Goal: Check status

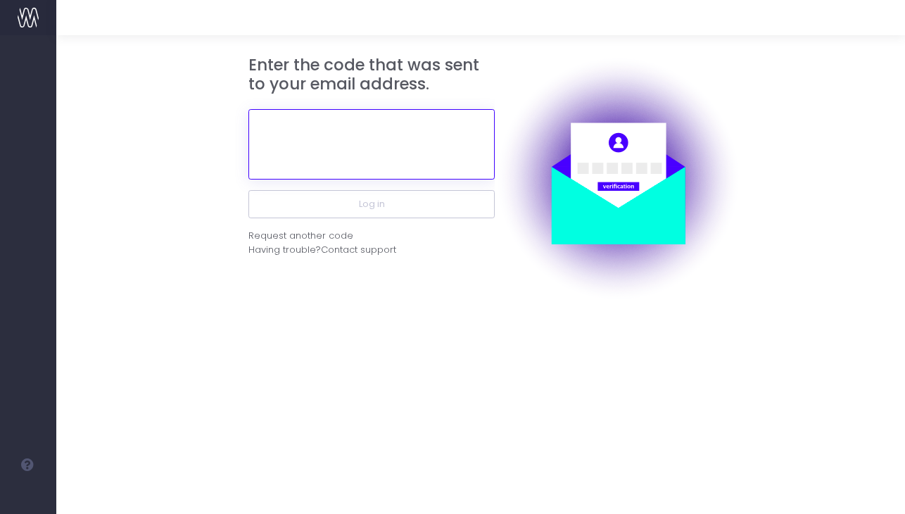
click at [368, 153] on input "text" at bounding box center [371, 144] width 246 height 70
paste input "746465"
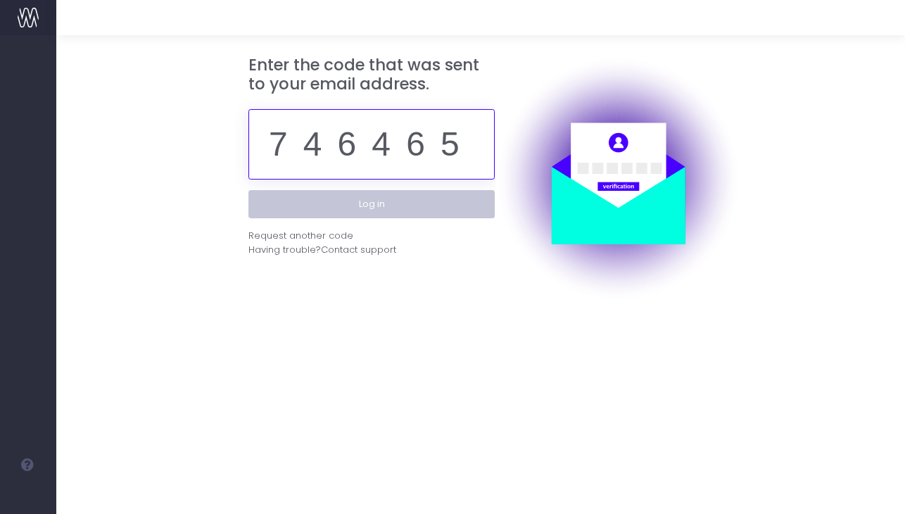
type input "746465"
click at [360, 197] on button "Log in" at bounding box center [371, 204] width 246 height 28
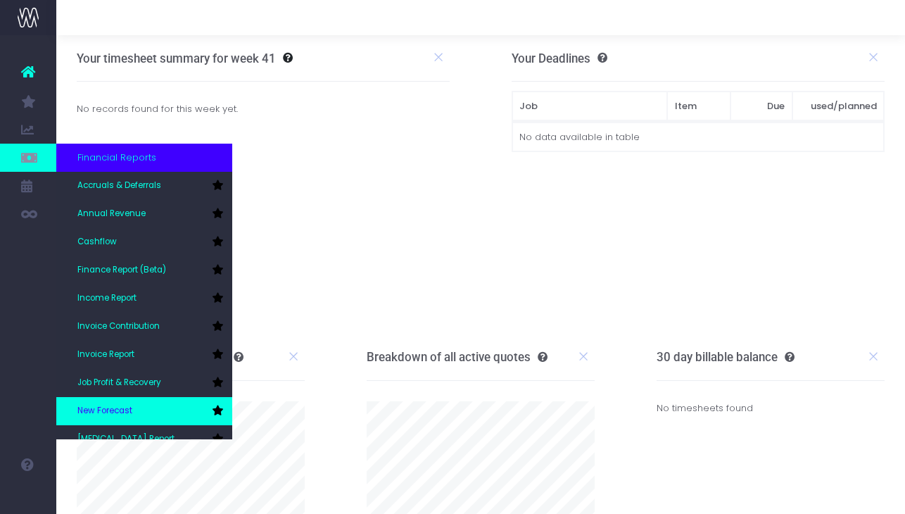
click at [165, 406] on link "New Forecast" at bounding box center [144, 411] width 176 height 28
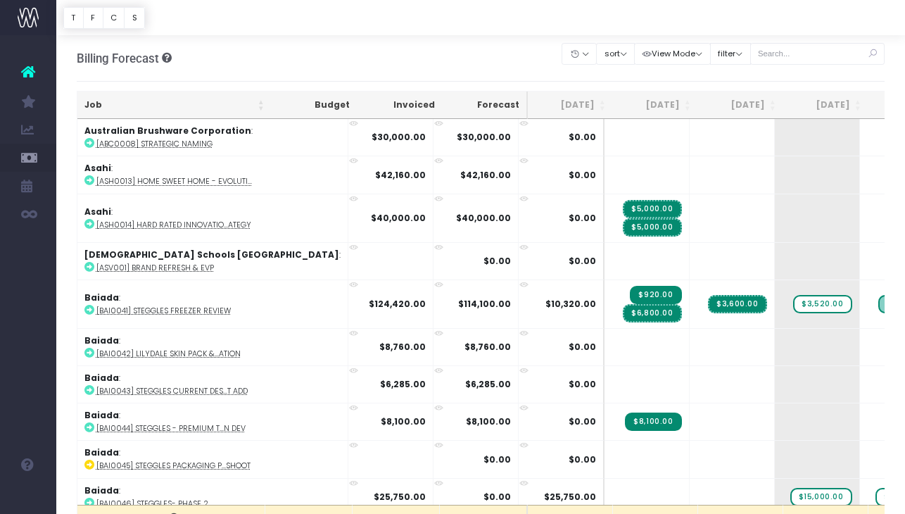
click at [163, 402] on td "Baiada : [BAI0044] Steggles - Premium T...n Dev" at bounding box center [212, 420] width 271 height 37
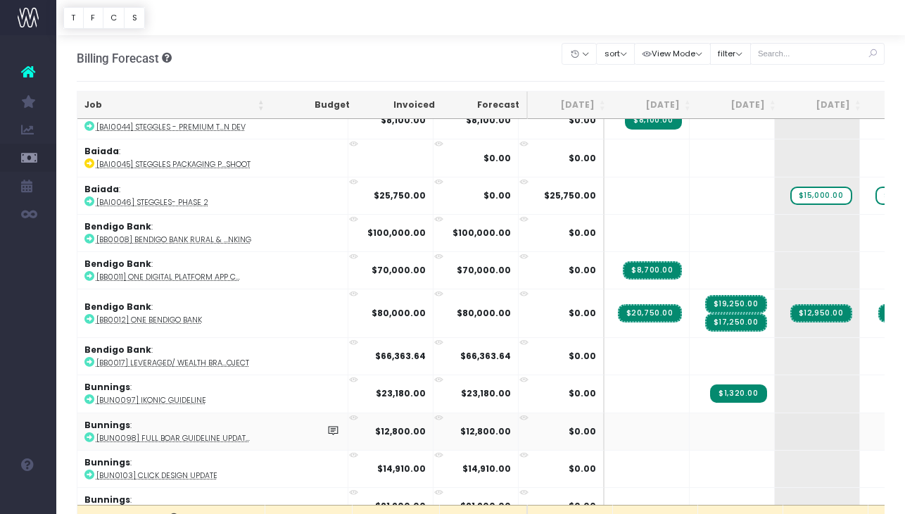
click at [375, 427] on strong "$12,800.00" at bounding box center [400, 431] width 51 height 12
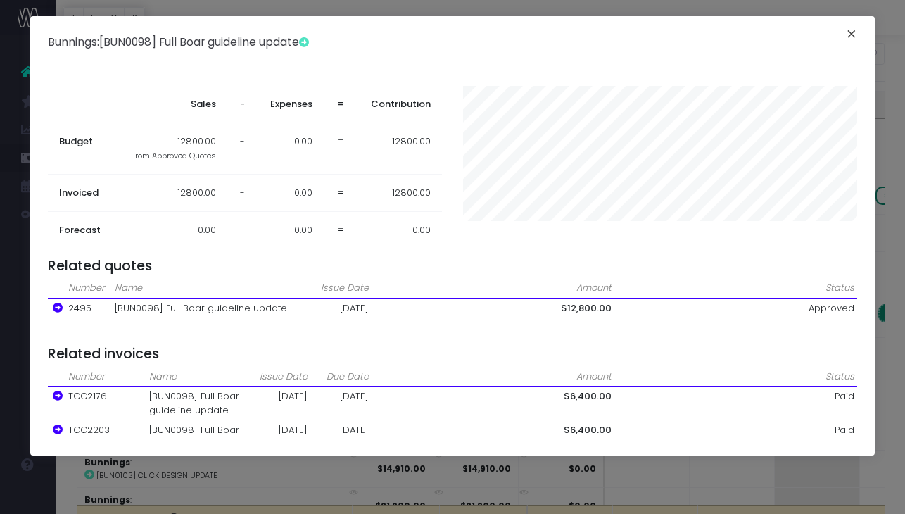
click at [857, 37] on button "×" at bounding box center [852, 36] width 30 height 23
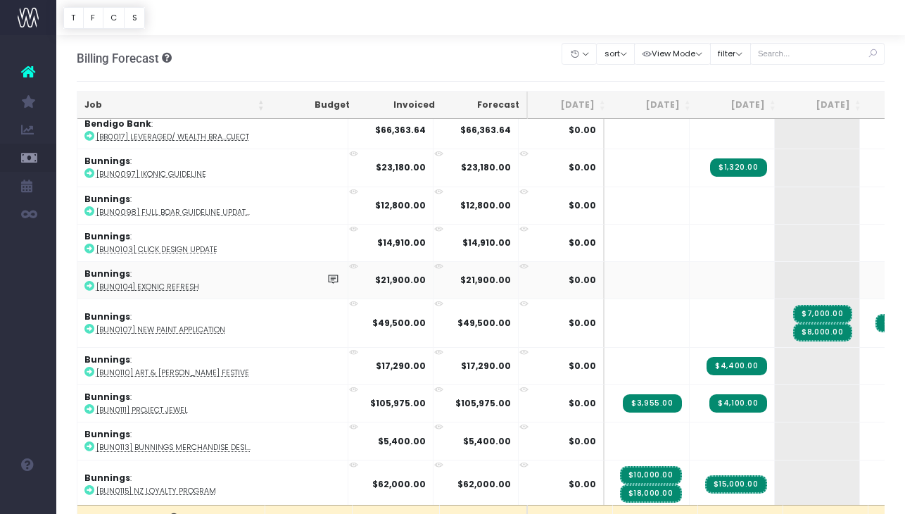
click at [162, 278] on td "Bunnings : [BUN0104] Exonic Refresh" at bounding box center [212, 279] width 271 height 37
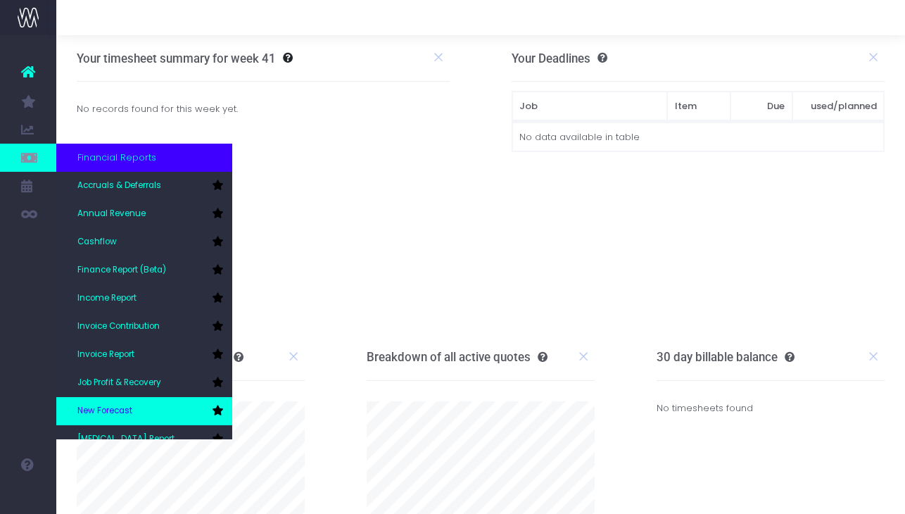
click at [112, 408] on span "New Forecast" at bounding box center [104, 411] width 55 height 13
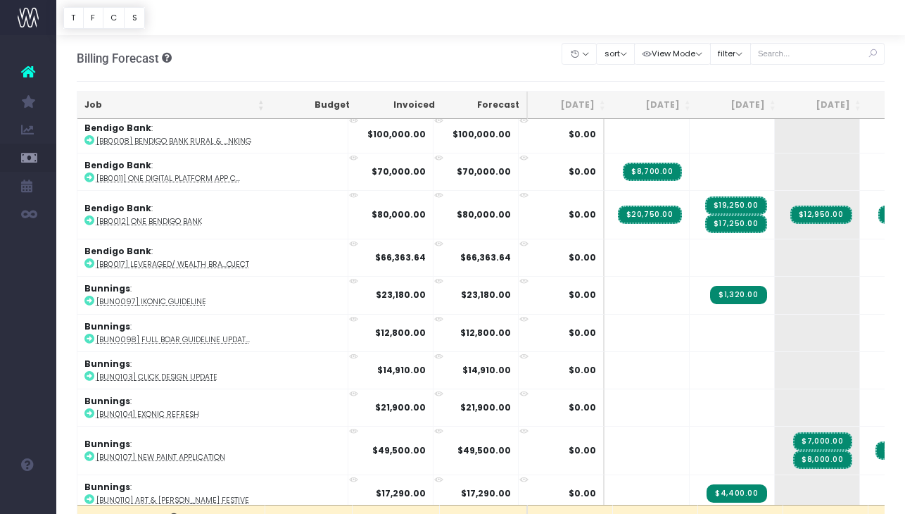
scroll to position [402, 0]
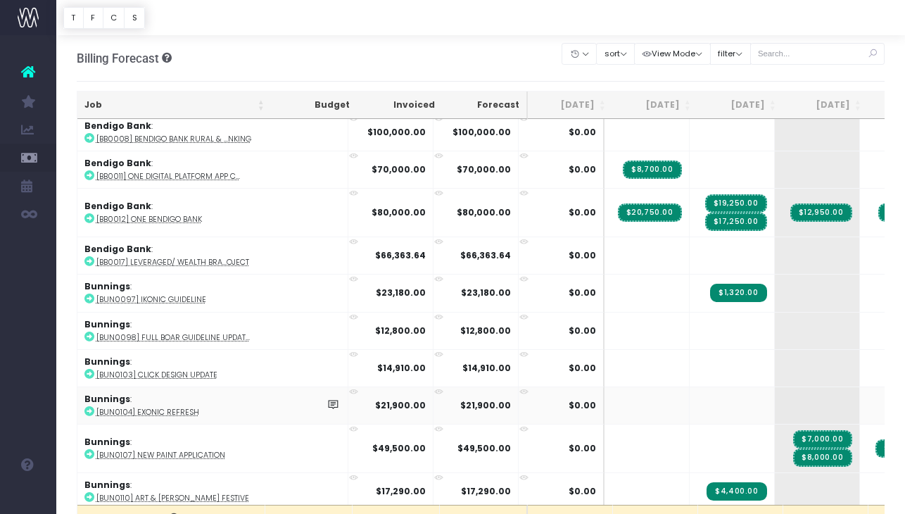
click at [460, 400] on strong "$21,900.00" at bounding box center [485, 405] width 51 height 12
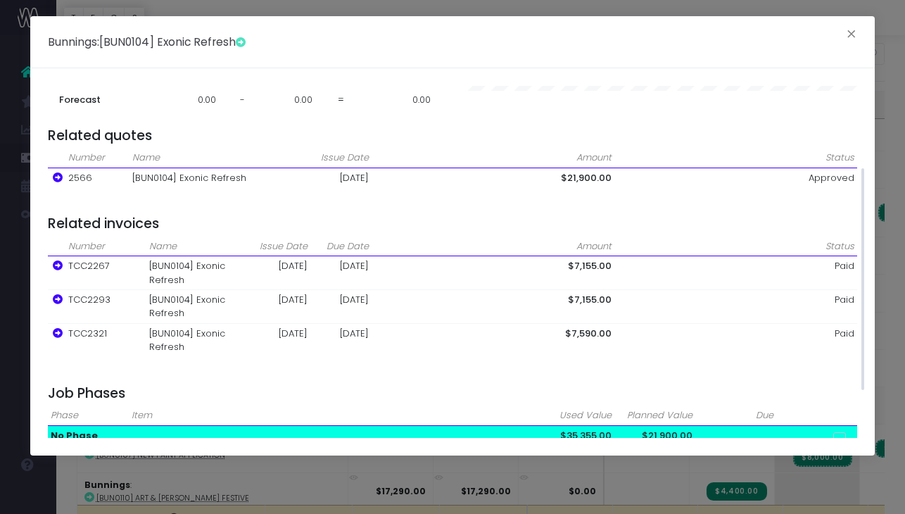
scroll to position [130, 0]
